Goal: Task Accomplishment & Management: Manage account settings

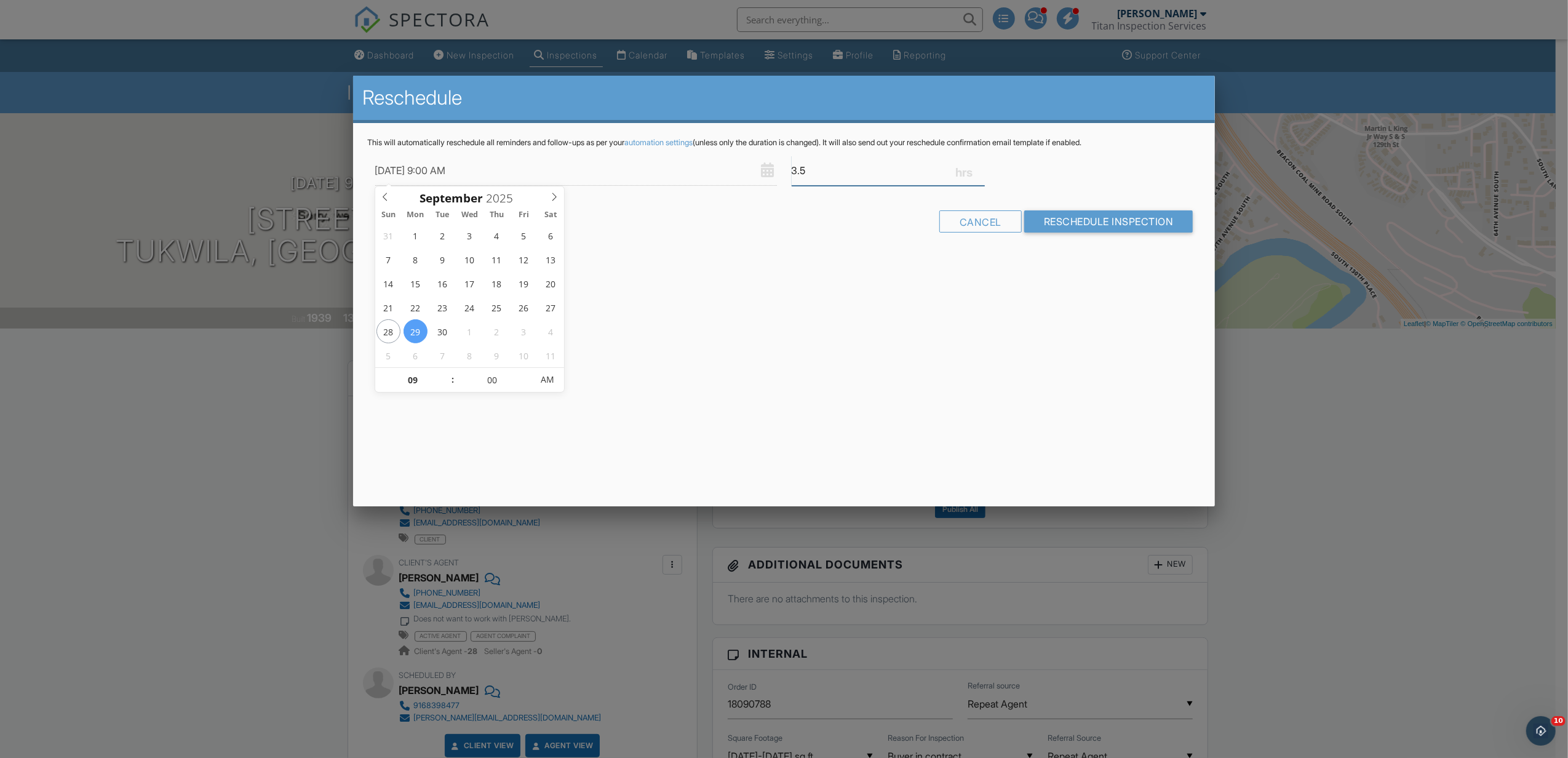
click at [796, 164] on input "3.5" at bounding box center [888, 171] width 193 height 30
type input "5.5"
click at [1139, 224] on input "Reschedule Inspection" at bounding box center [1109, 221] width 169 height 22
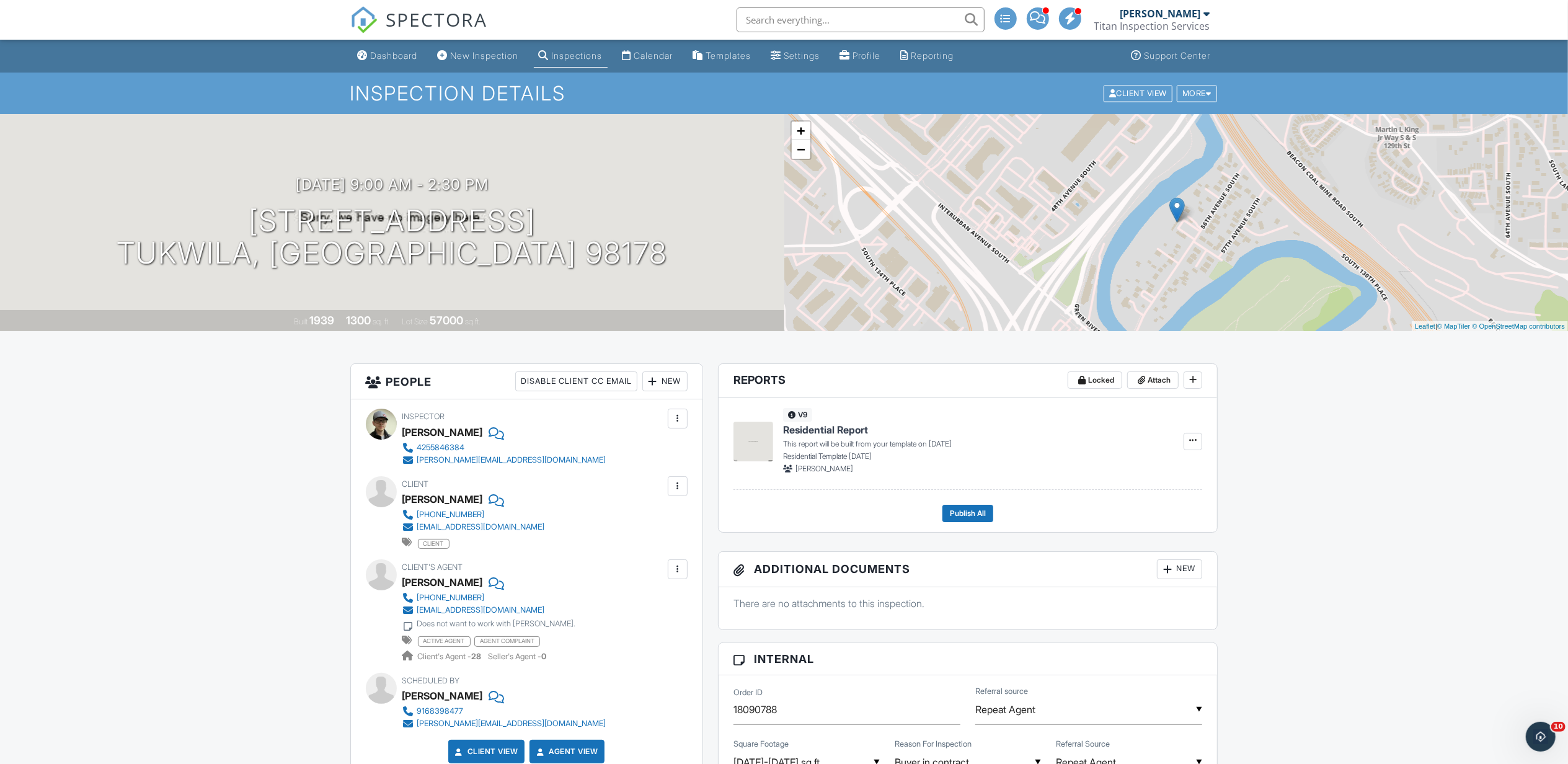
click at [470, 22] on span "SPECTORA" at bounding box center [437, 19] width 102 height 26
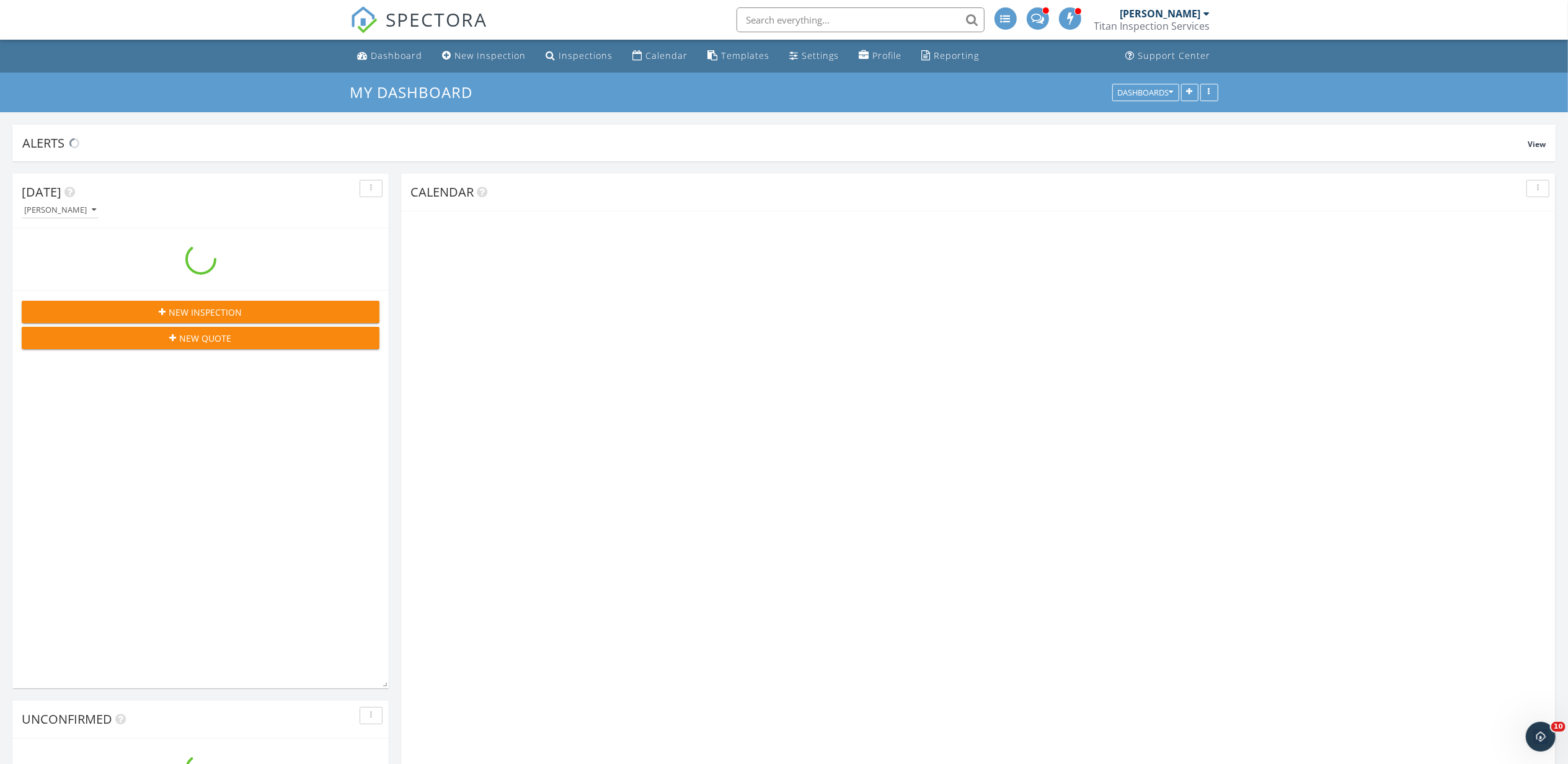
scroll to position [1588, 1593]
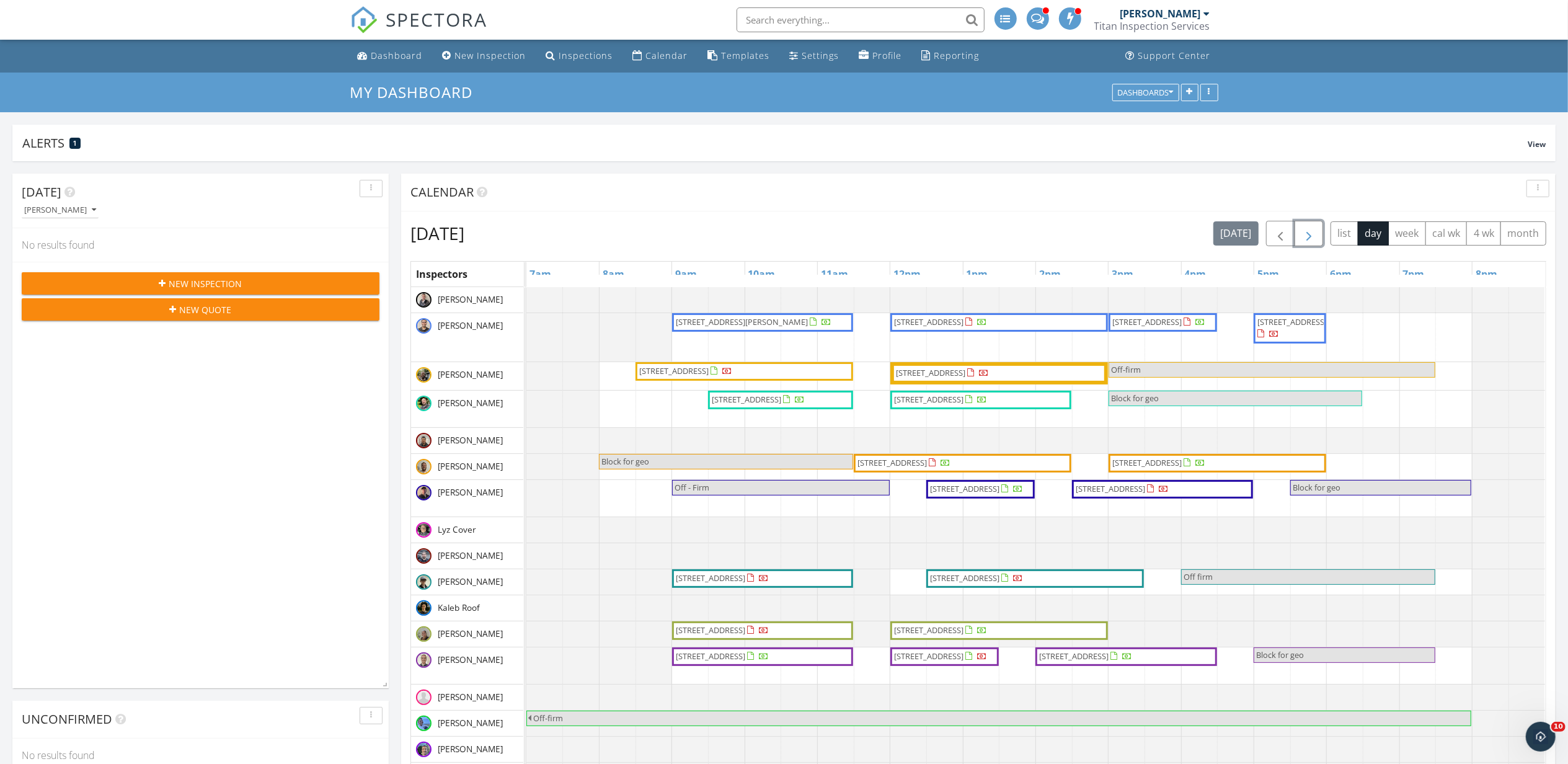
click at [1312, 230] on span "button" at bounding box center [1309, 234] width 15 height 15
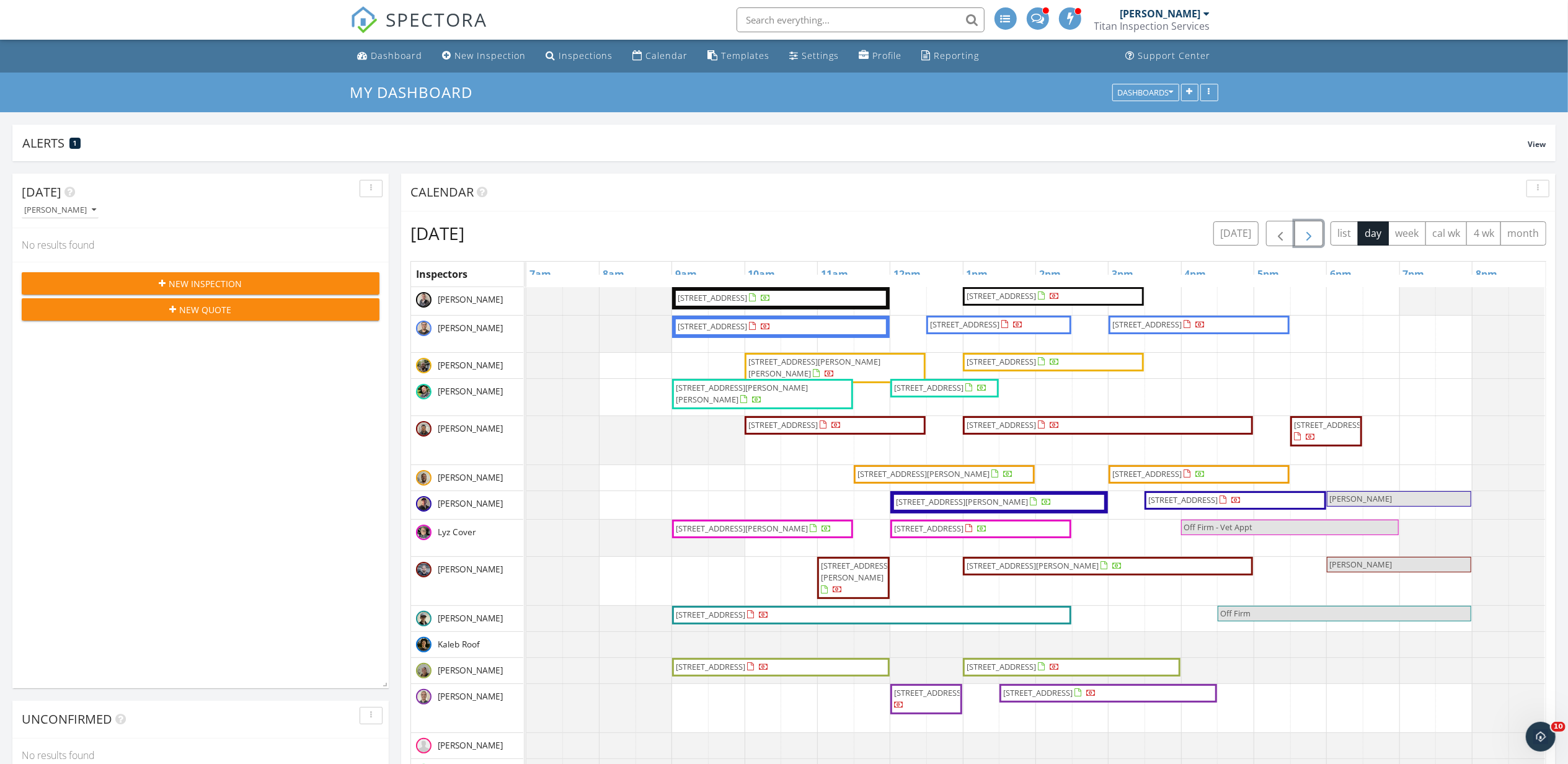
click at [1318, 239] on button "button" at bounding box center [1309, 234] width 30 height 25
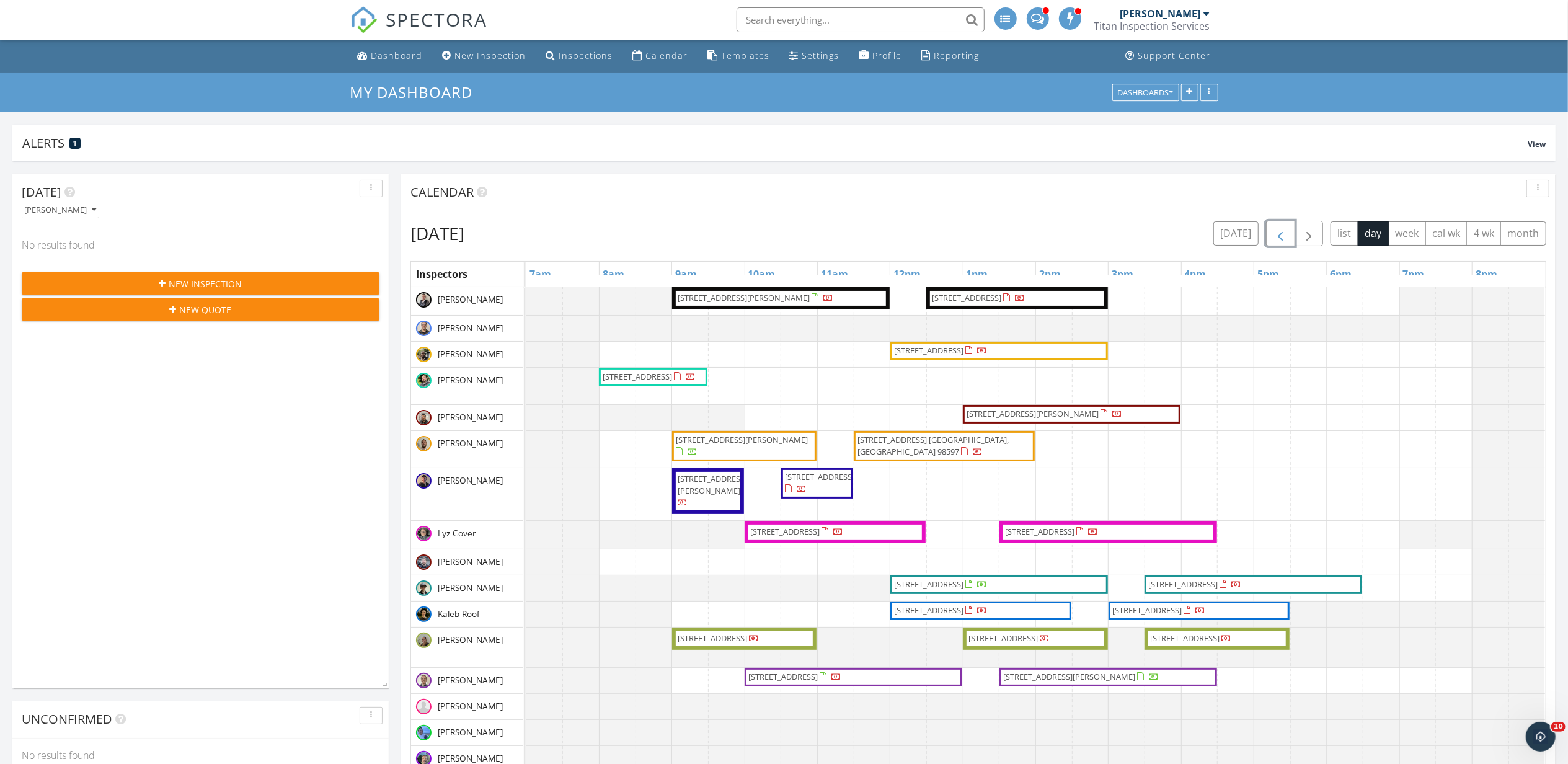
click at [1281, 224] on button "button" at bounding box center [1280, 234] width 30 height 25
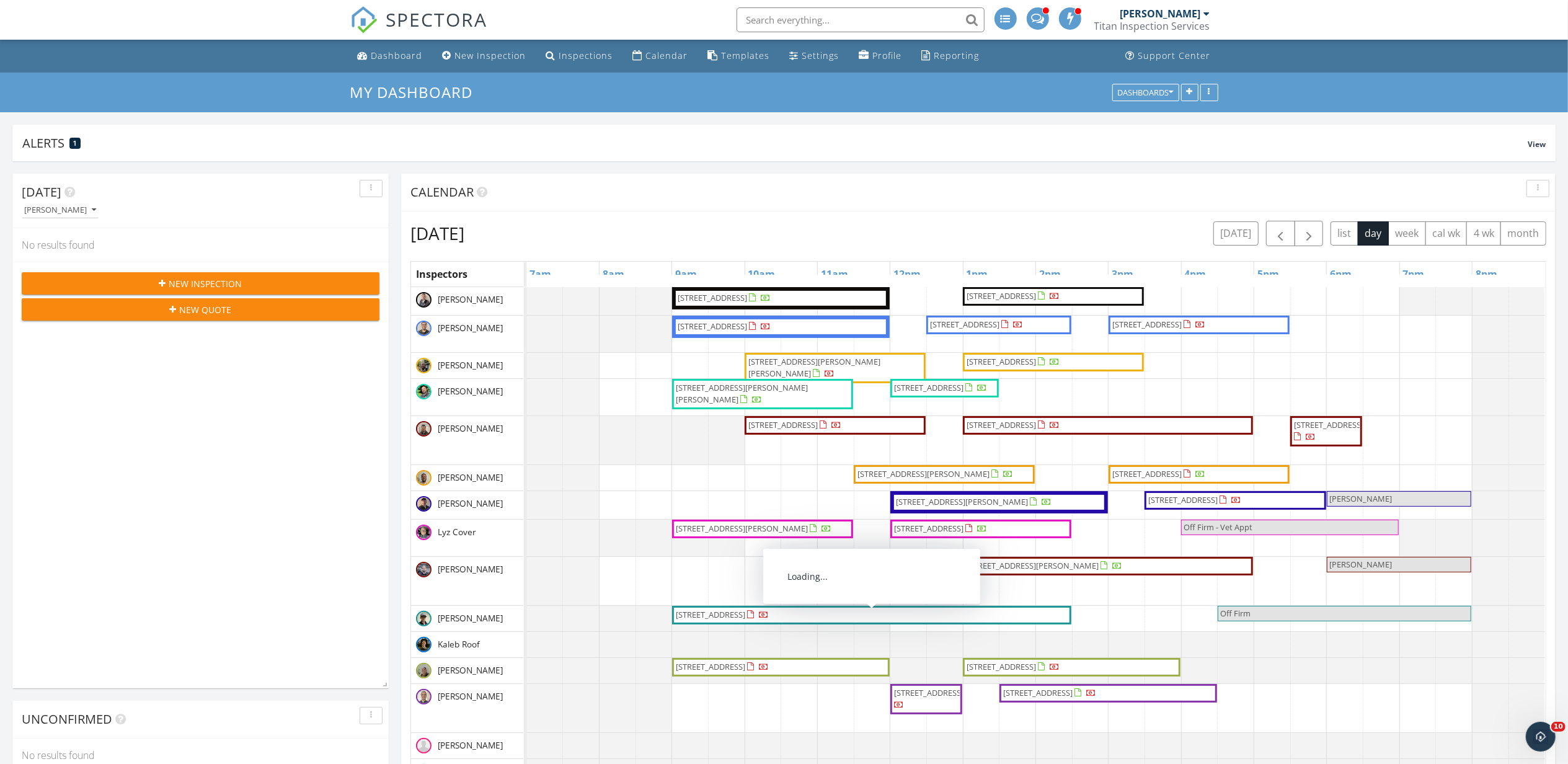
click at [863, 621] on span "13301 56th Ave S, Tukwila 98178" at bounding box center [872, 615] width 395 height 13
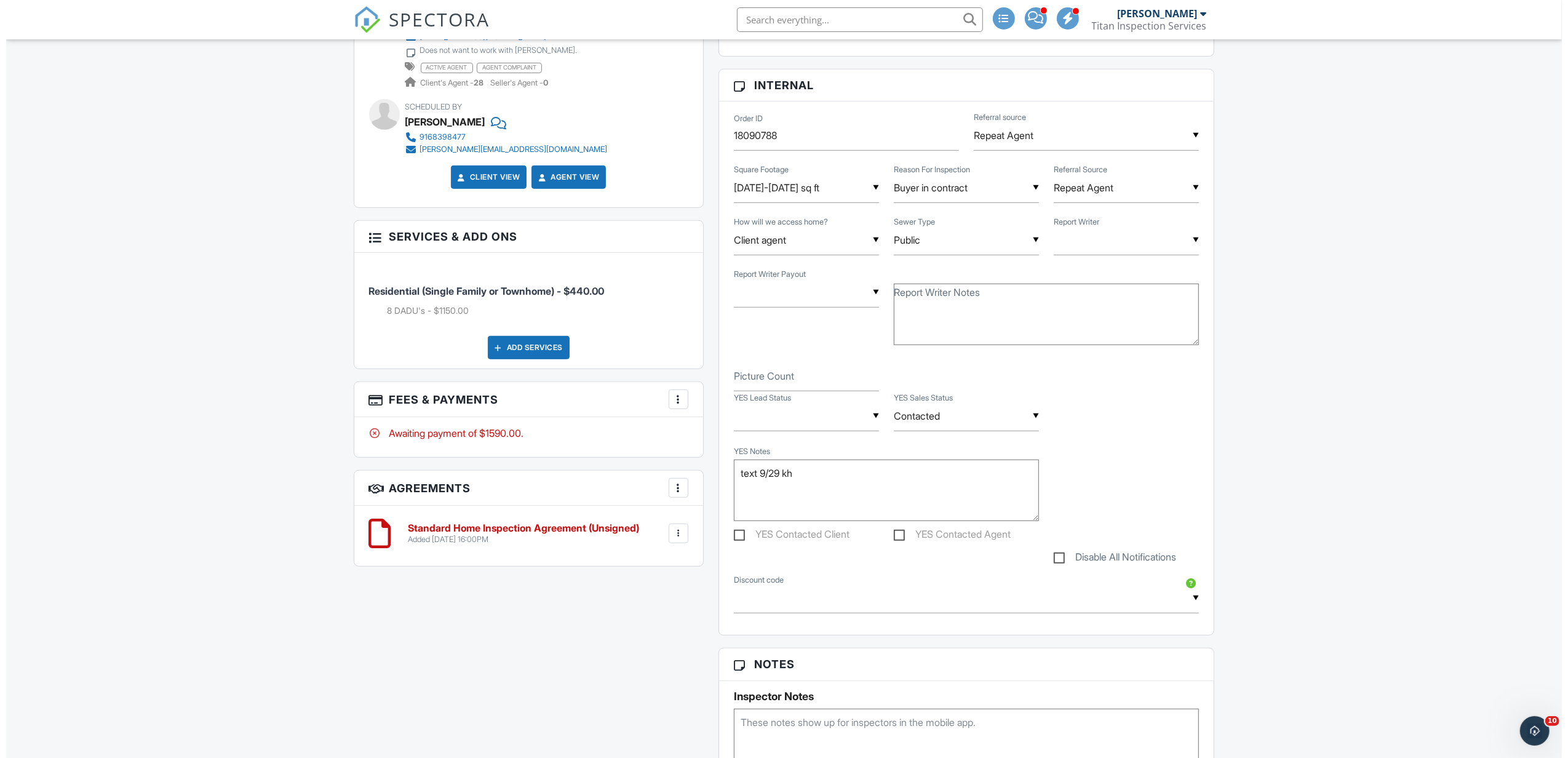
scroll to position [574, 0]
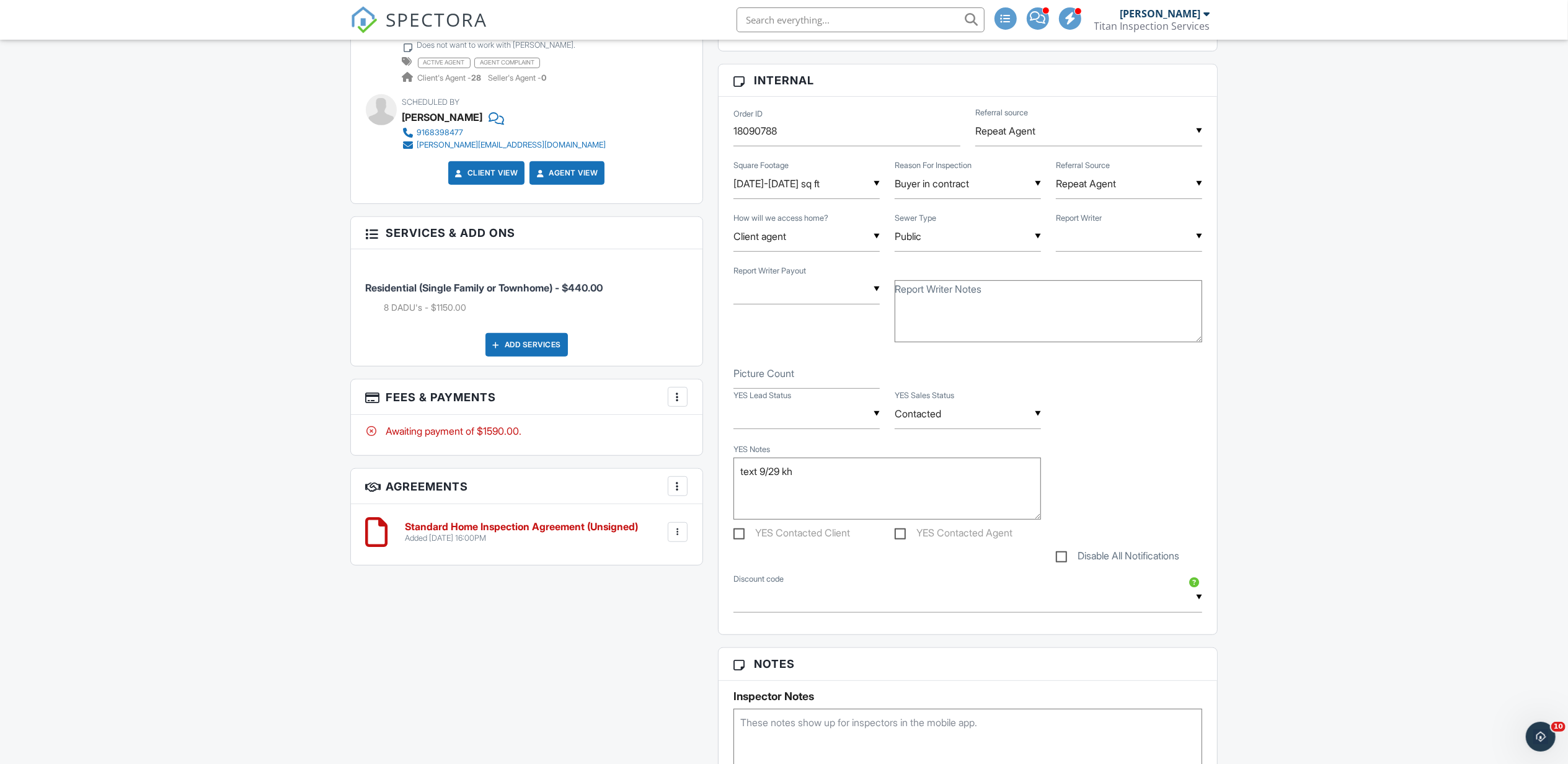
click at [675, 393] on div at bounding box center [677, 396] width 13 height 13
click at [702, 429] on li "Edit Fees & Payments" at bounding box center [740, 434] width 130 height 31
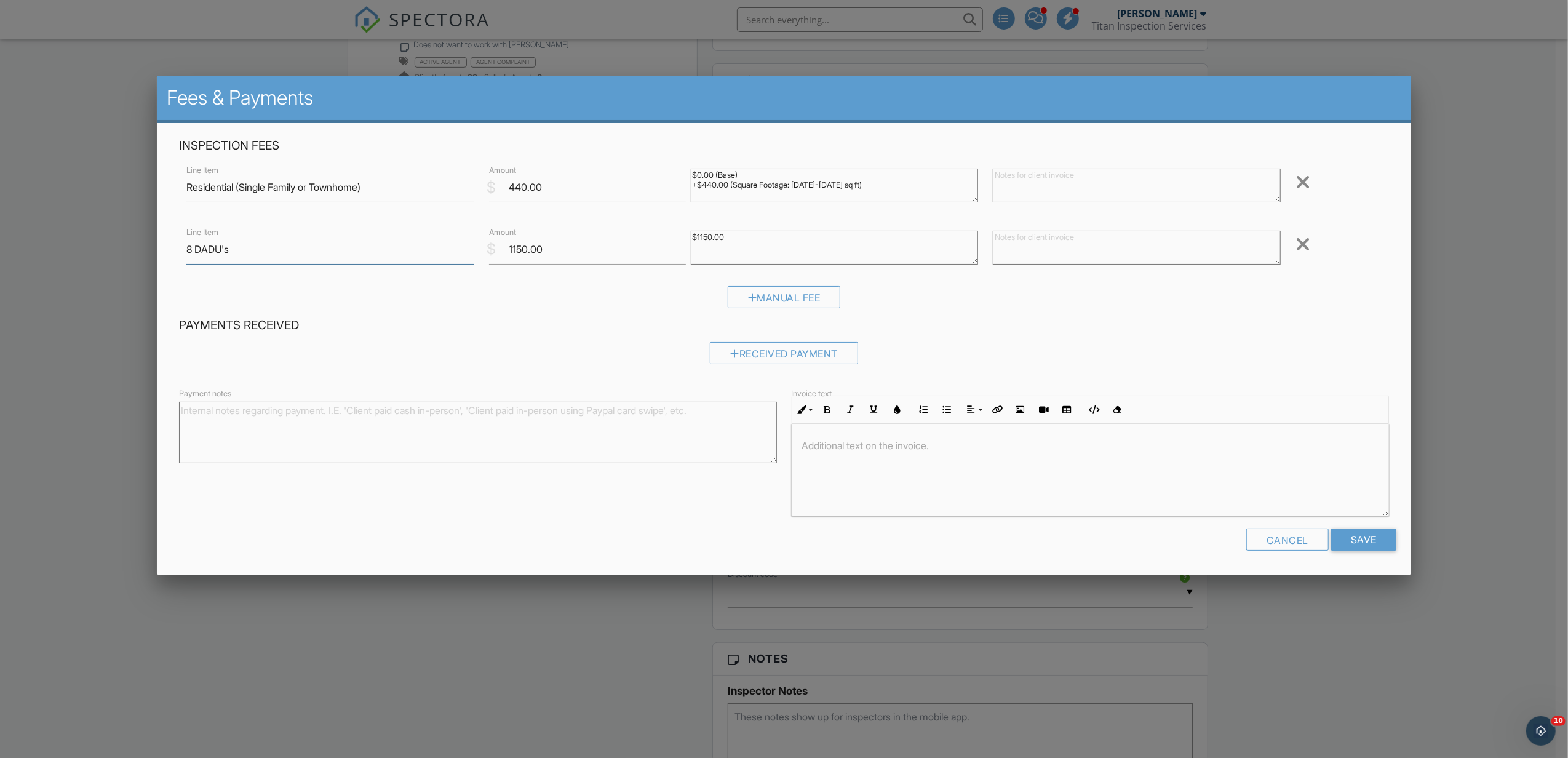
click at [192, 251] on input "8 DADU's" at bounding box center [331, 249] width 288 height 30
type input "6 DADU's"
click at [1339, 534] on input "Save" at bounding box center [1364, 539] width 65 height 22
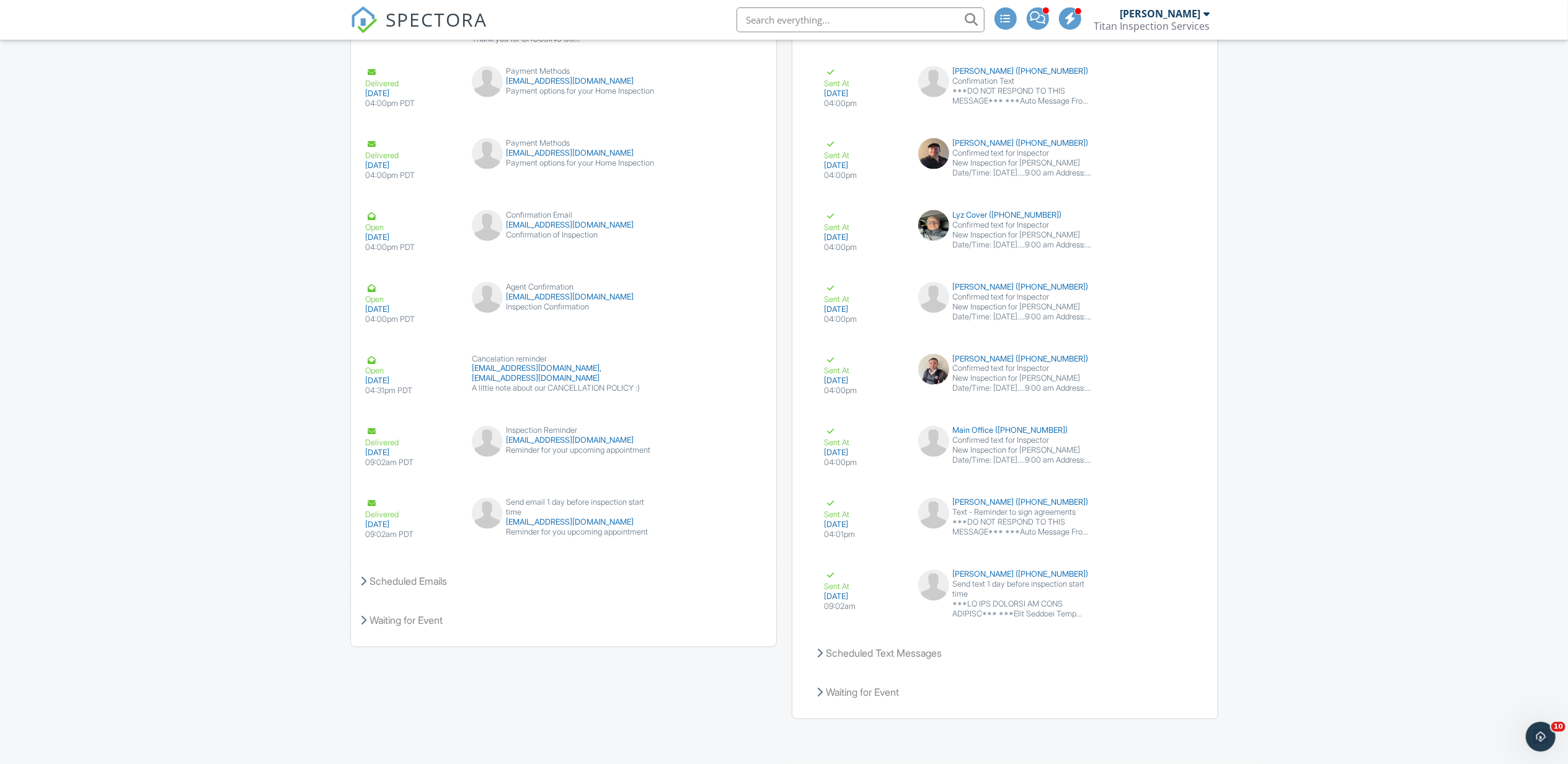
scroll to position [1999, 0]
